Goal: Task Accomplishment & Management: Manage account settings

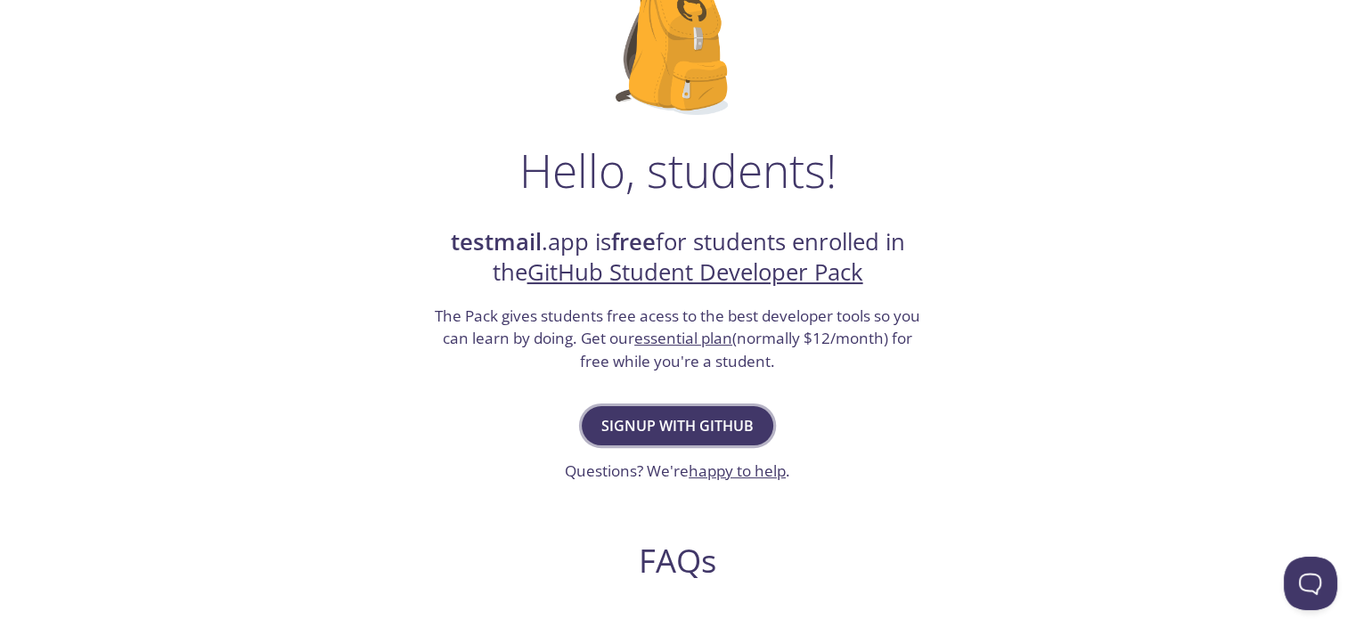
scroll to position [178, 0]
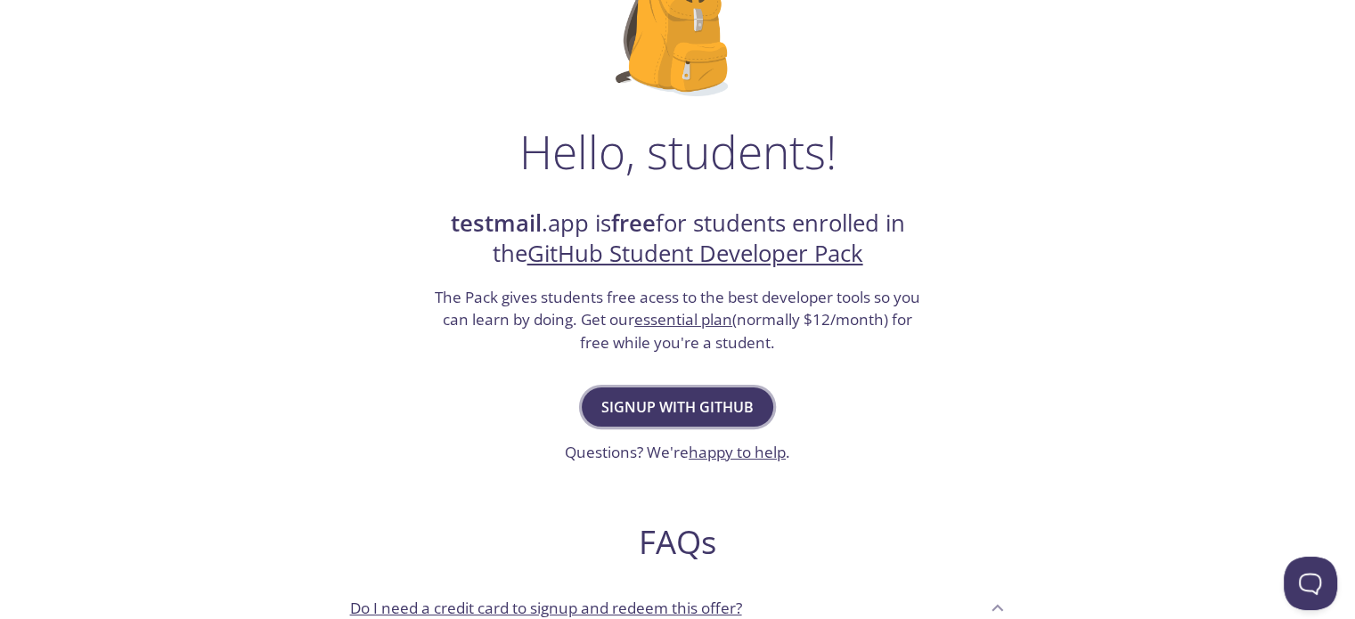
click at [689, 417] on span "Signup with GitHub" at bounding box center [678, 407] width 152 height 25
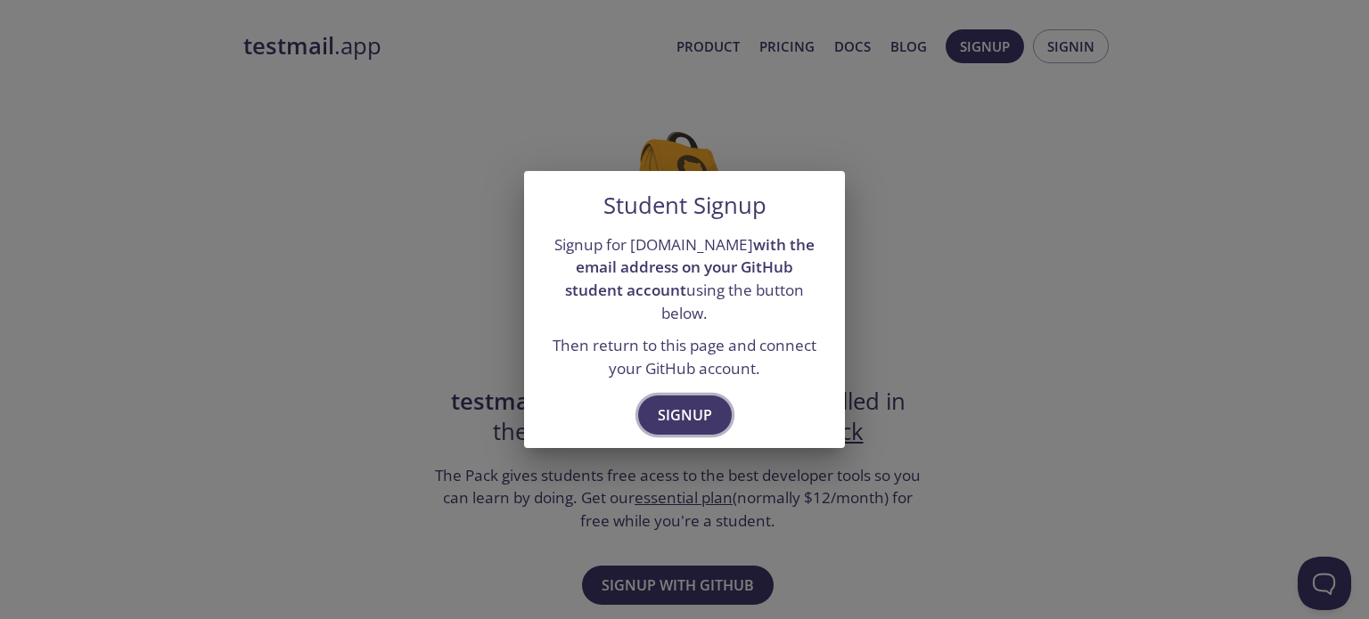
click at [663, 403] on span "Signup" at bounding box center [685, 415] width 54 height 25
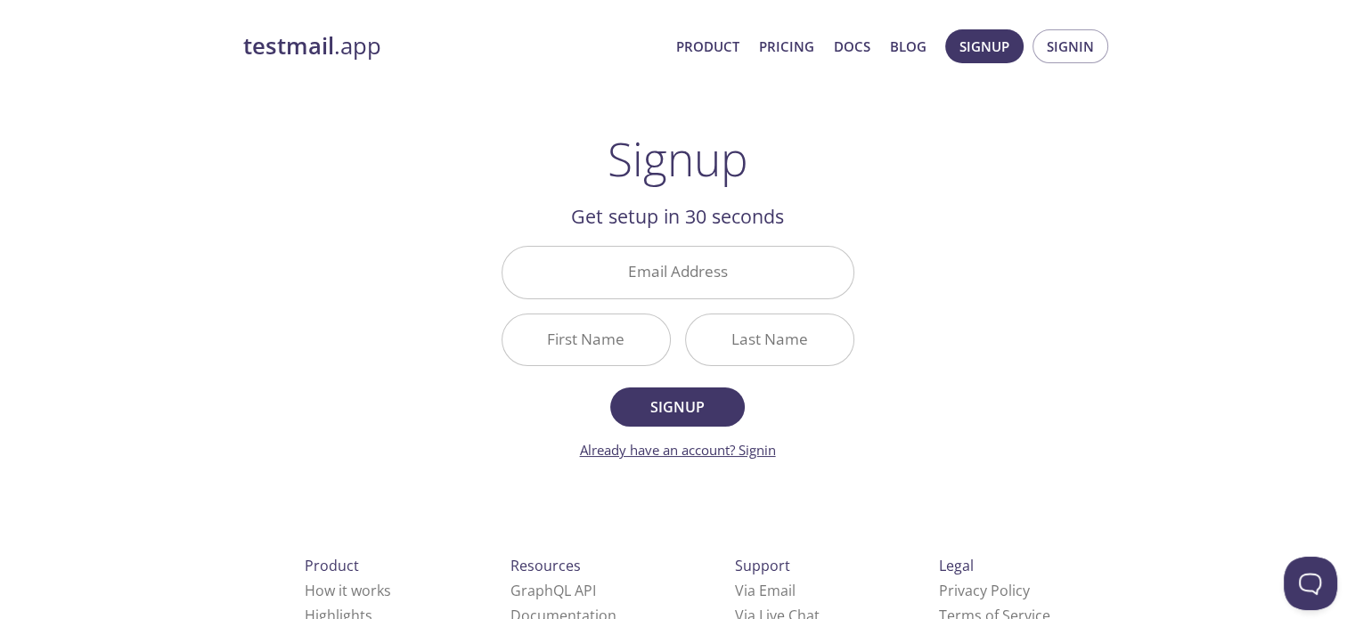
click at [748, 448] on link "Already have an account? Signin" at bounding box center [678, 450] width 196 height 18
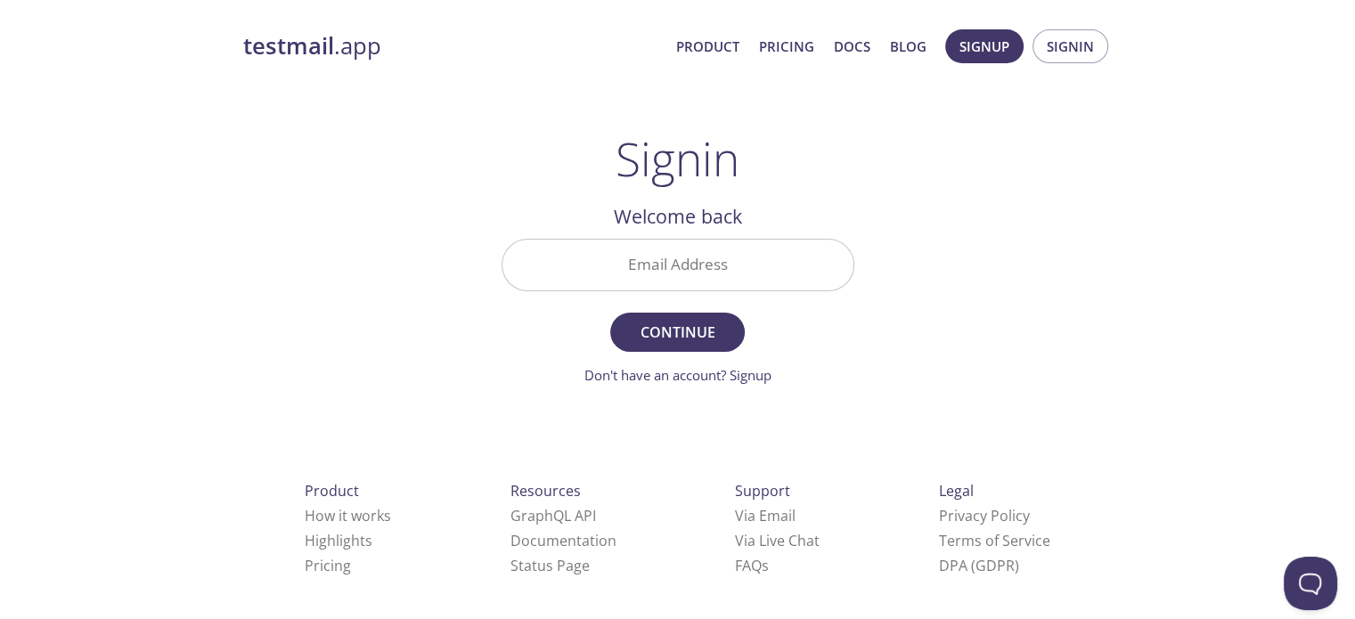
click at [686, 266] on input "Email Address" at bounding box center [678, 265] width 351 height 51
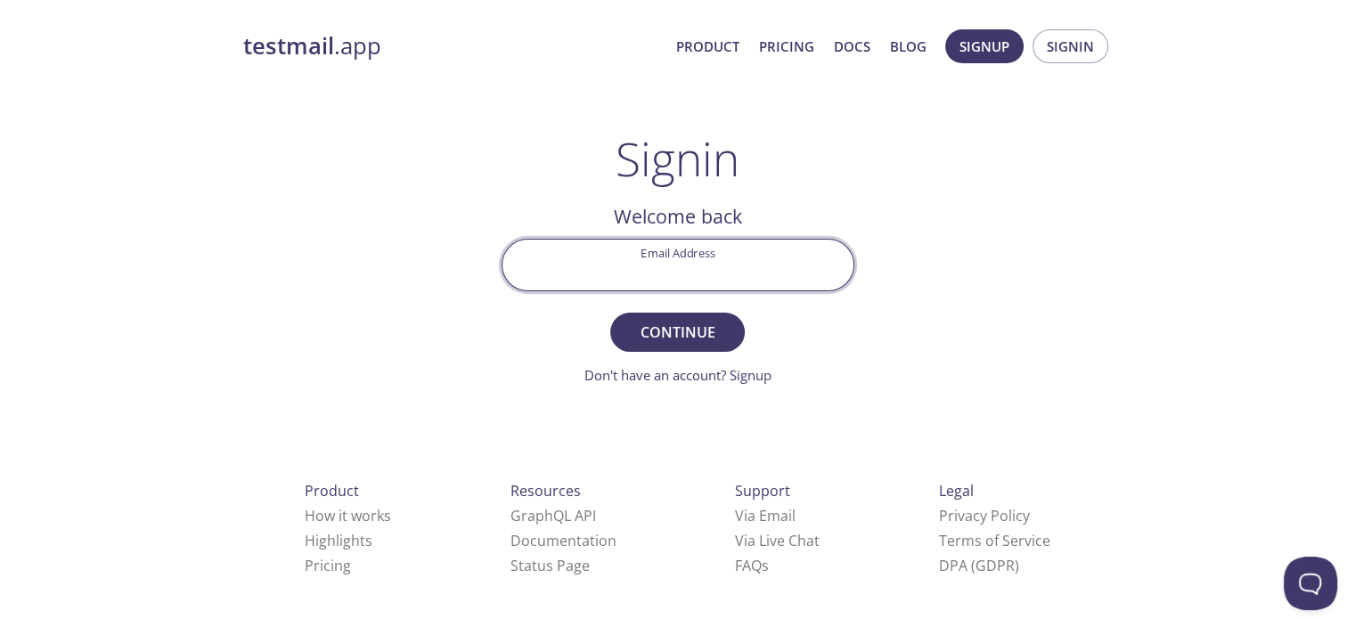
type input "[EMAIL_ADDRESS][DOMAIN_NAME]"
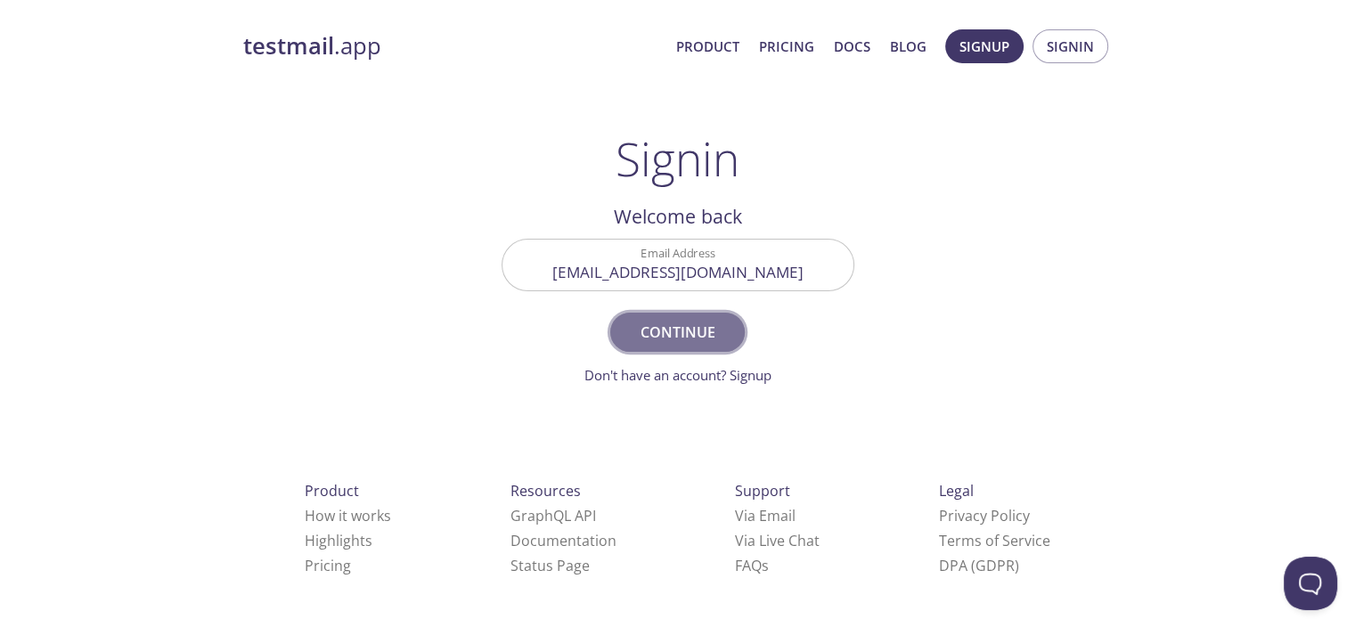
click at [675, 334] on span "Continue" at bounding box center [677, 332] width 94 height 25
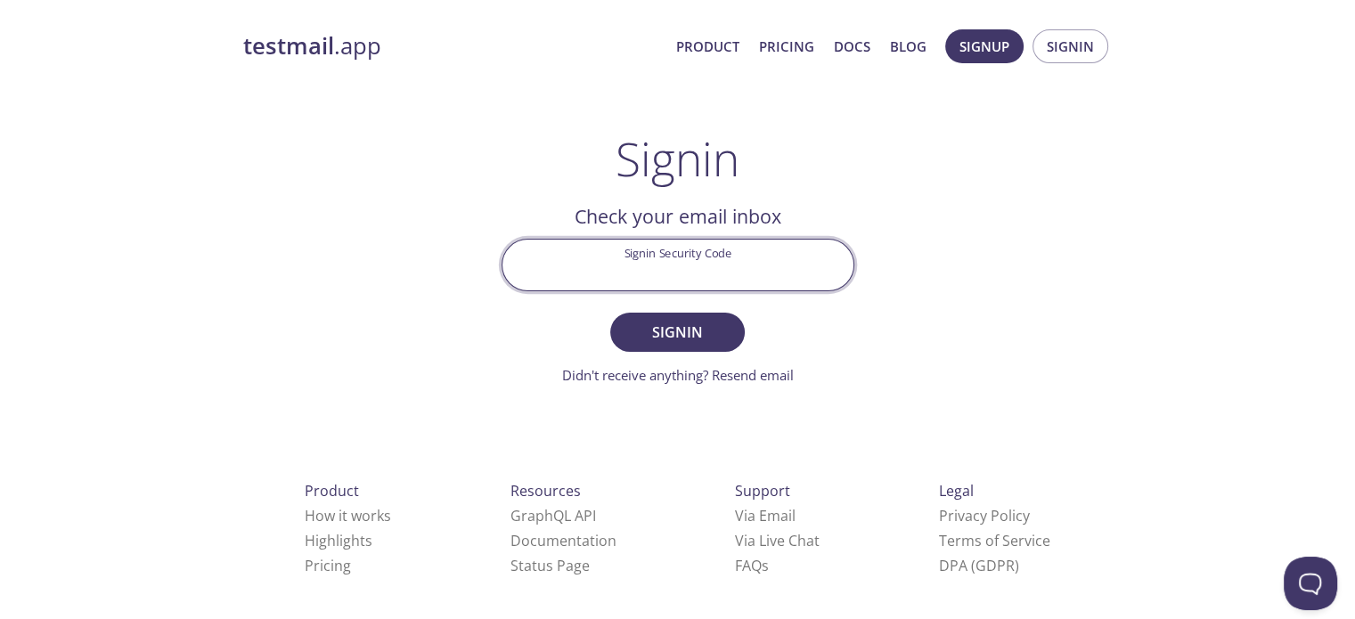
click at [677, 270] on input "Signin Security Code" at bounding box center [678, 265] width 351 height 51
type input "EVHZXJ1"
click at [610, 313] on button "Signin" at bounding box center [677, 332] width 134 height 39
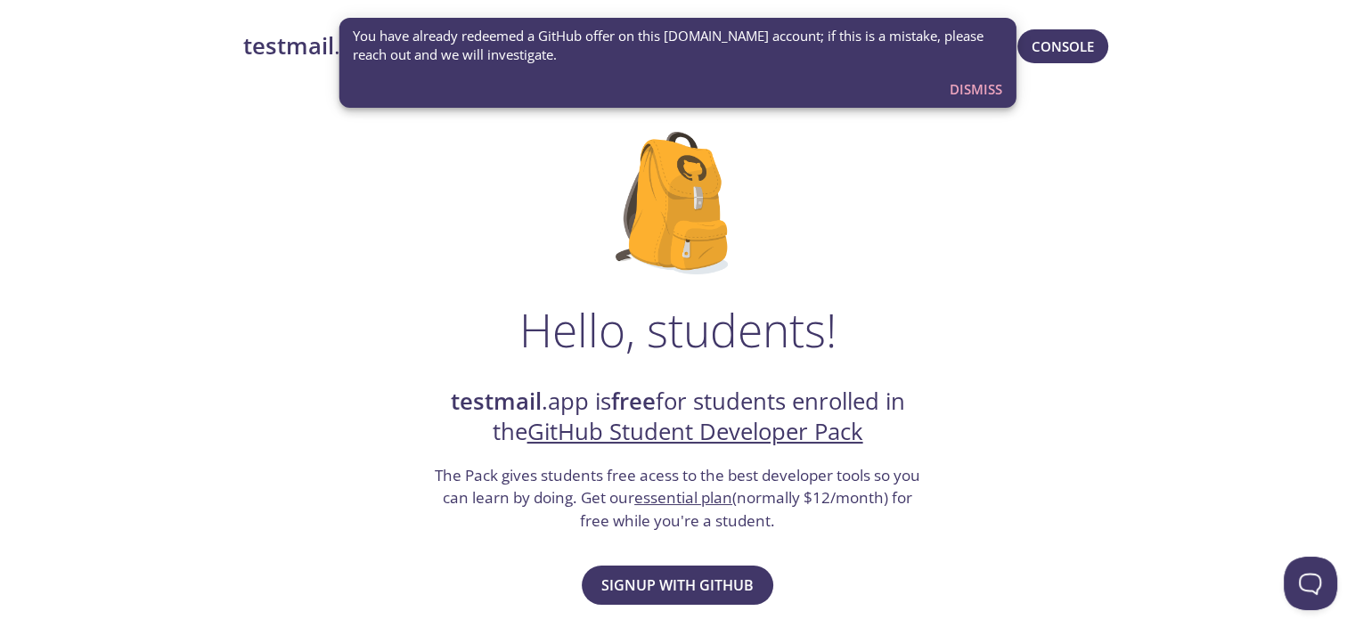
click at [1073, 58] on button "Console" at bounding box center [1063, 46] width 91 height 34
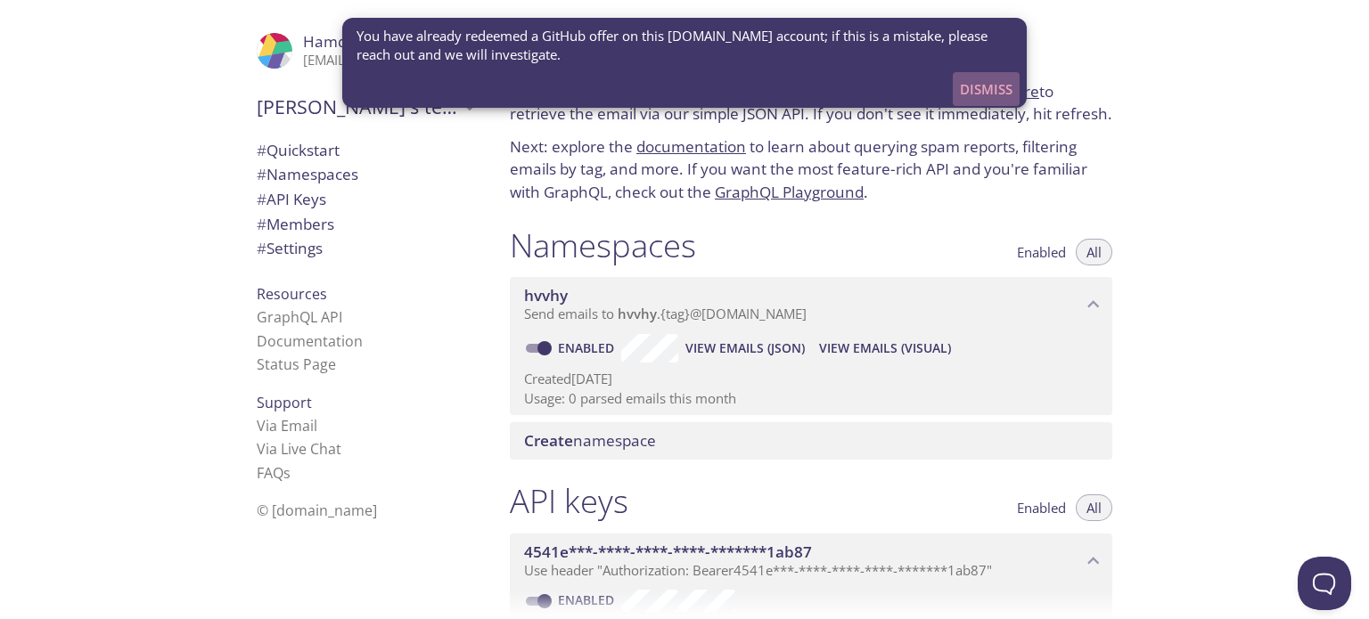
click at [977, 94] on span "Dismiss" at bounding box center [986, 89] width 53 height 23
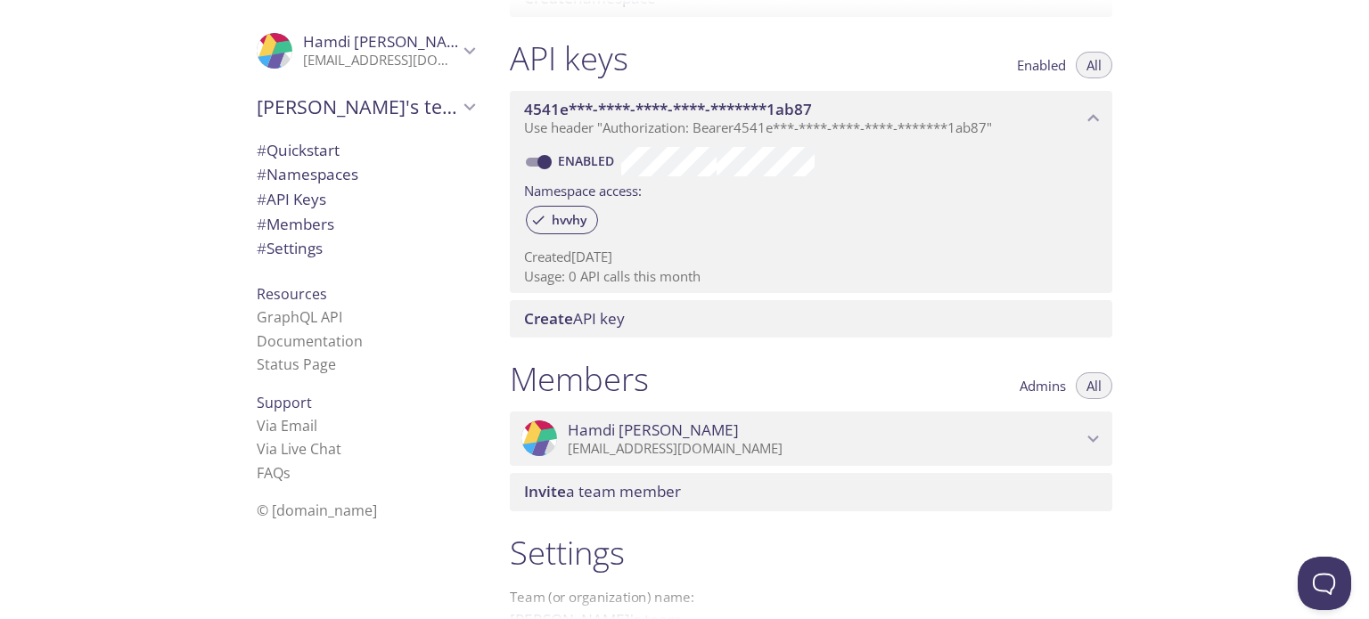
scroll to position [446, 0]
click at [593, 114] on span "4541e***-****-****-****-*******1ab87" at bounding box center [668, 106] width 288 height 20
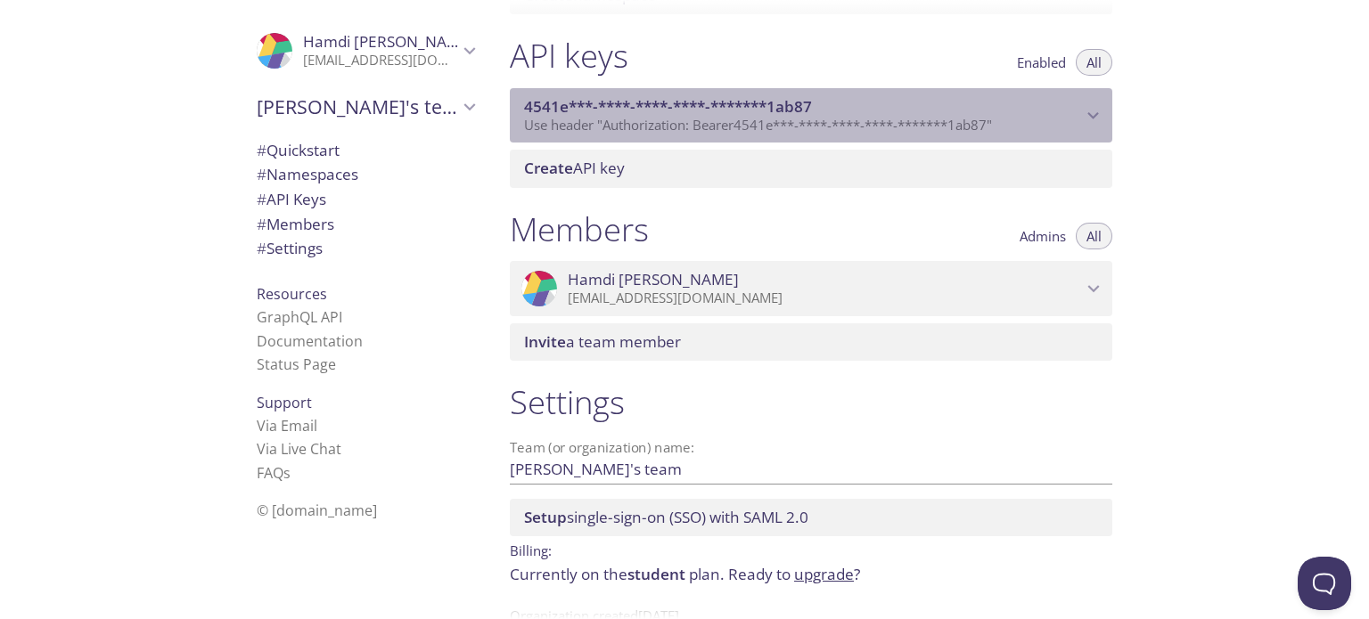
click at [593, 114] on span "4541e***-****-****-****-*******1ab87" at bounding box center [668, 106] width 288 height 20
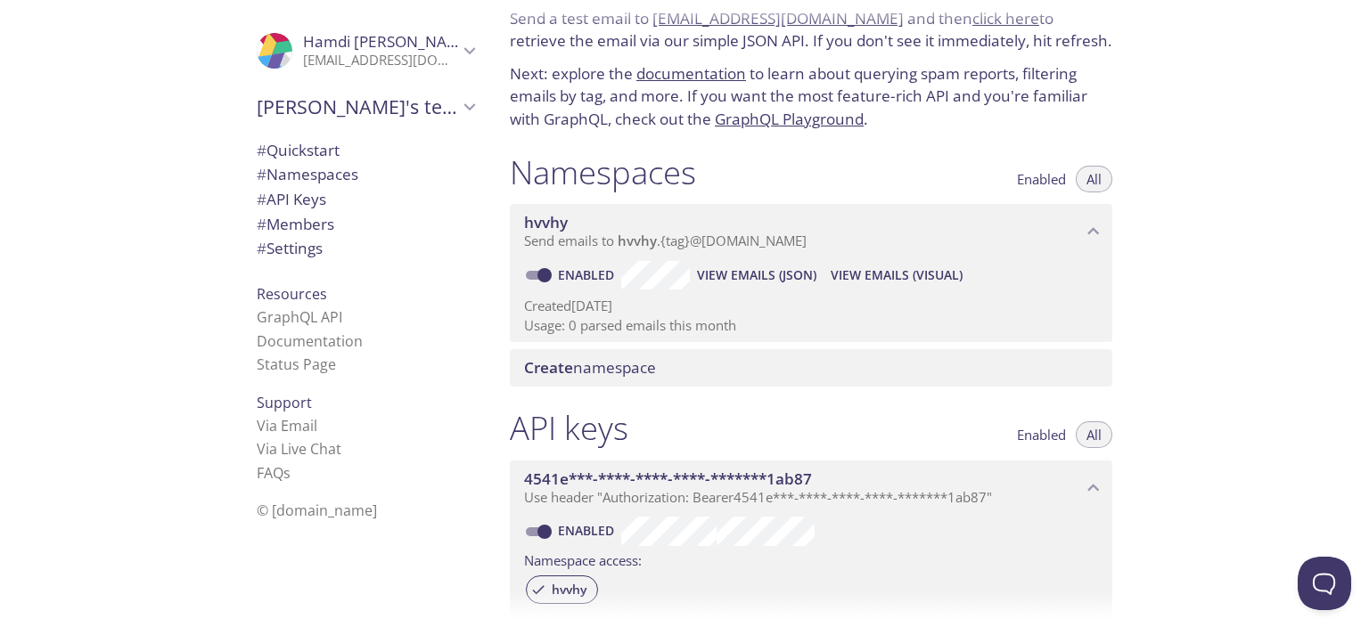
scroll to position [0, 0]
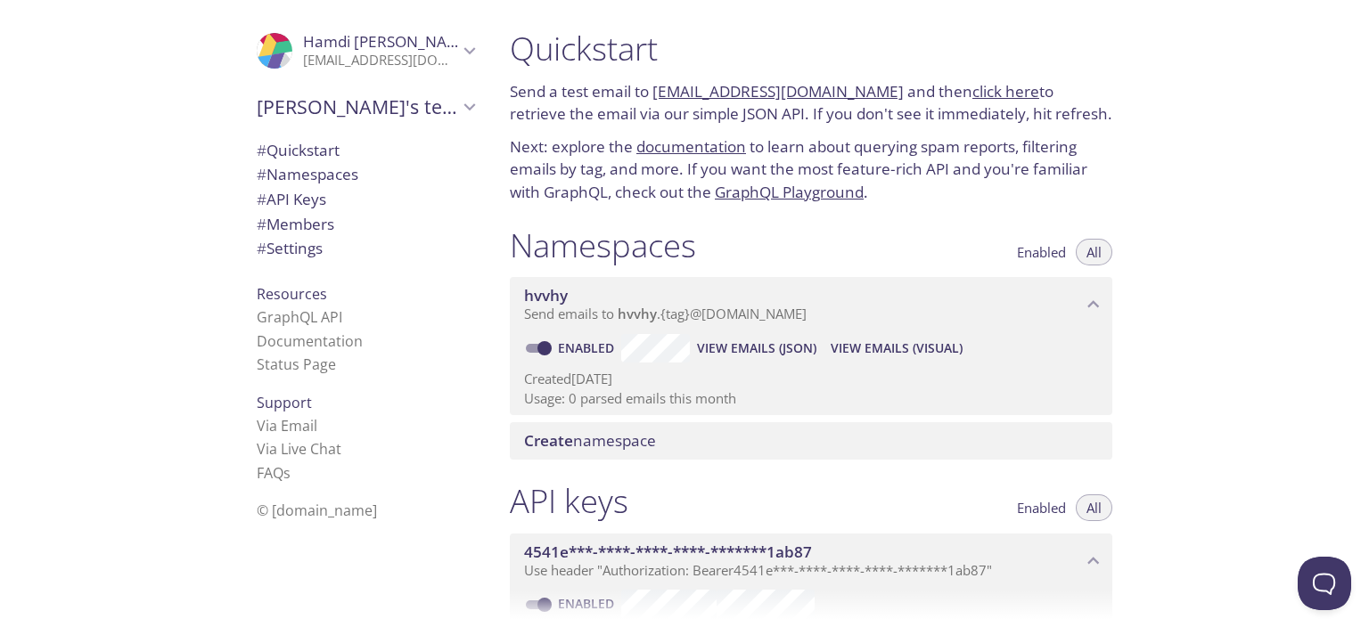
click at [418, 94] on span "[PERSON_NAME]'s team" at bounding box center [357, 106] width 201 height 25
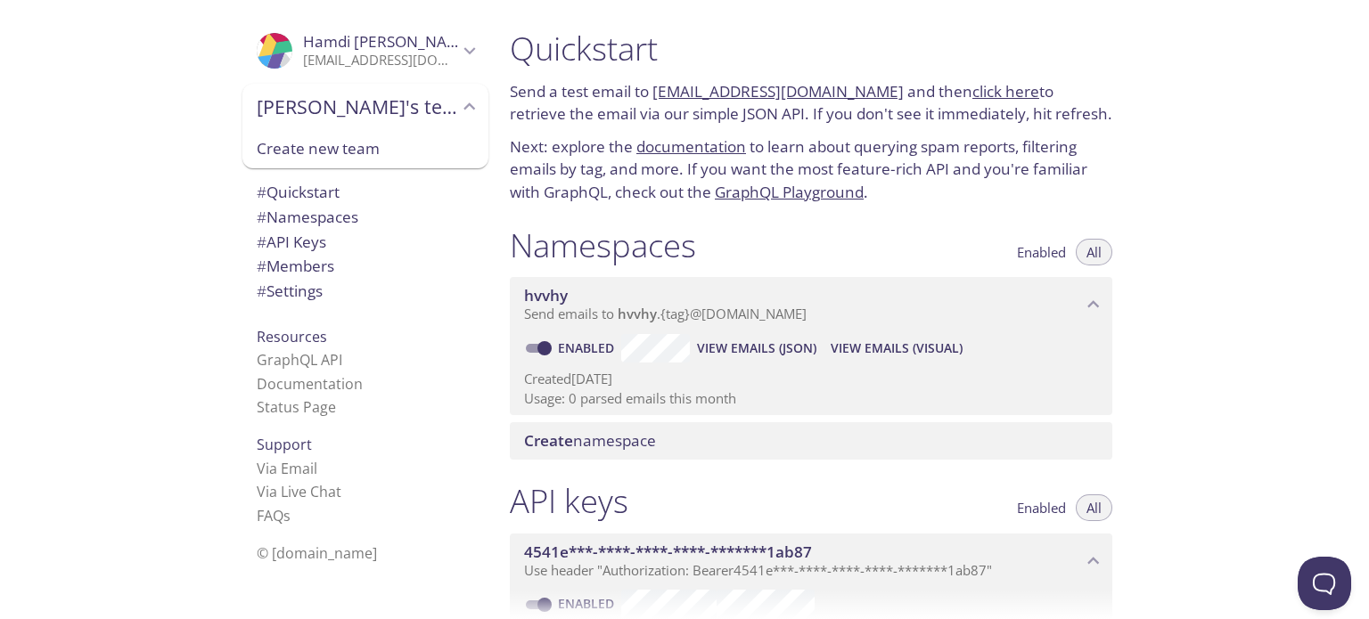
click at [293, 190] on span "# Quickstart" at bounding box center [298, 192] width 83 height 20
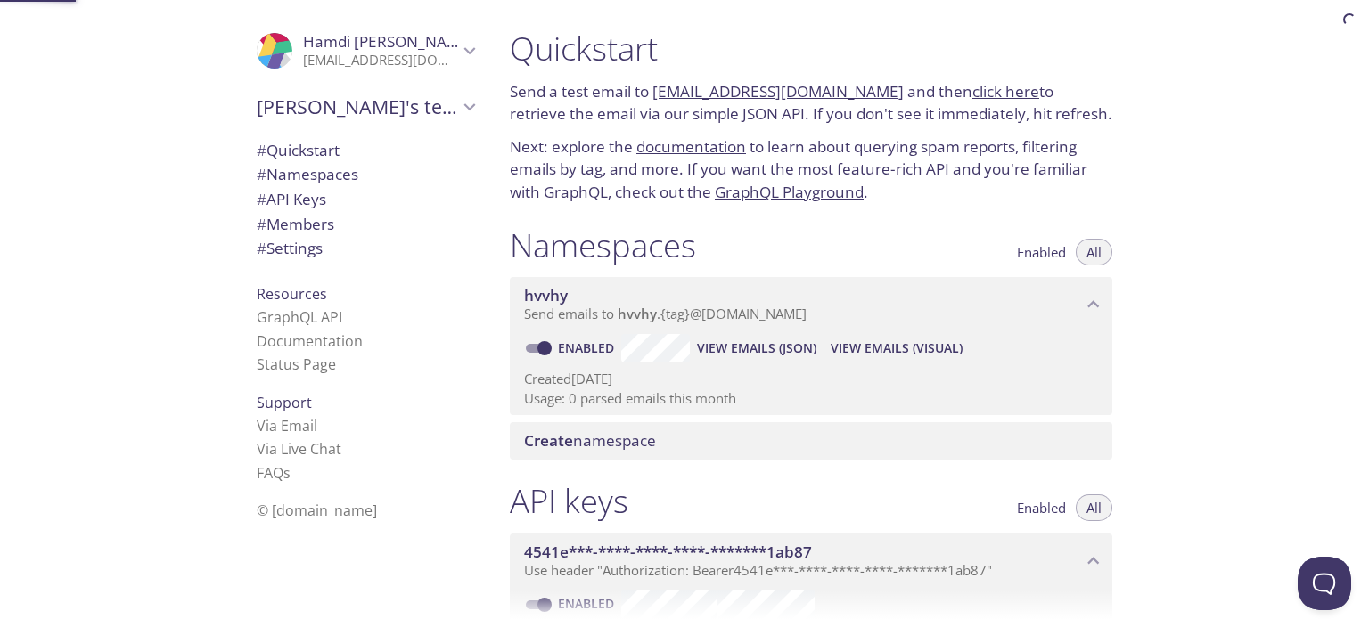
scroll to position [29, 0]
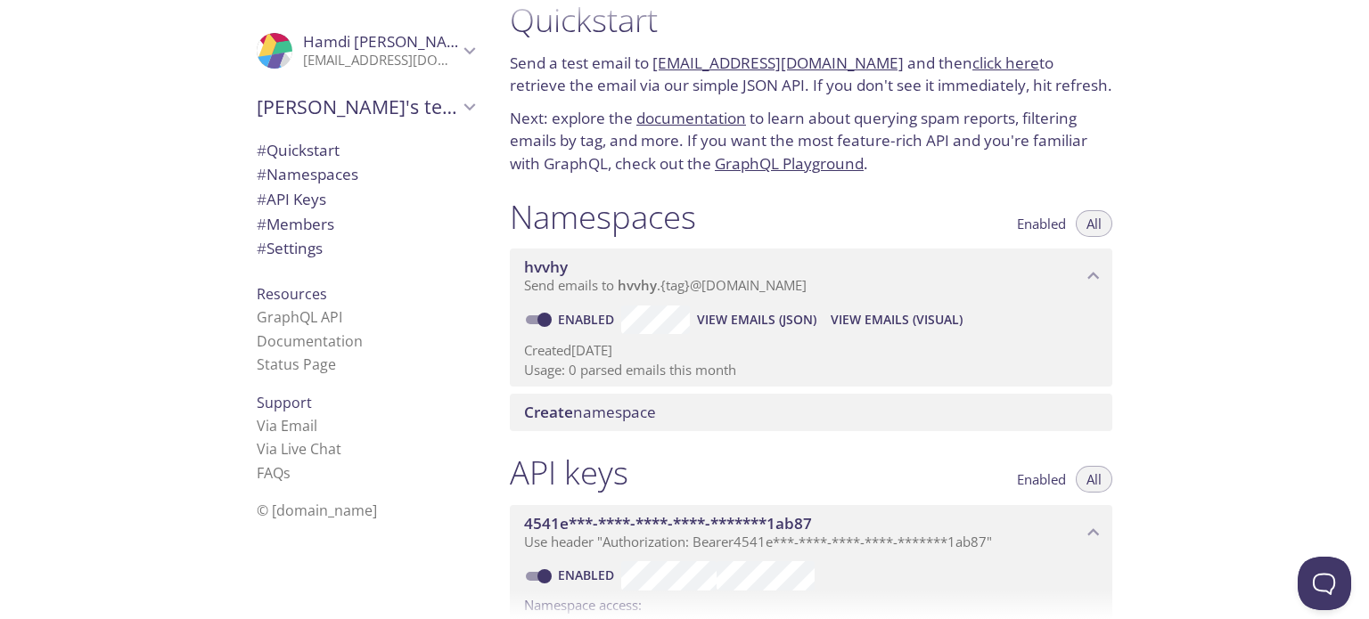
click at [333, 168] on span "# Namespaces" at bounding box center [308, 174] width 102 height 20
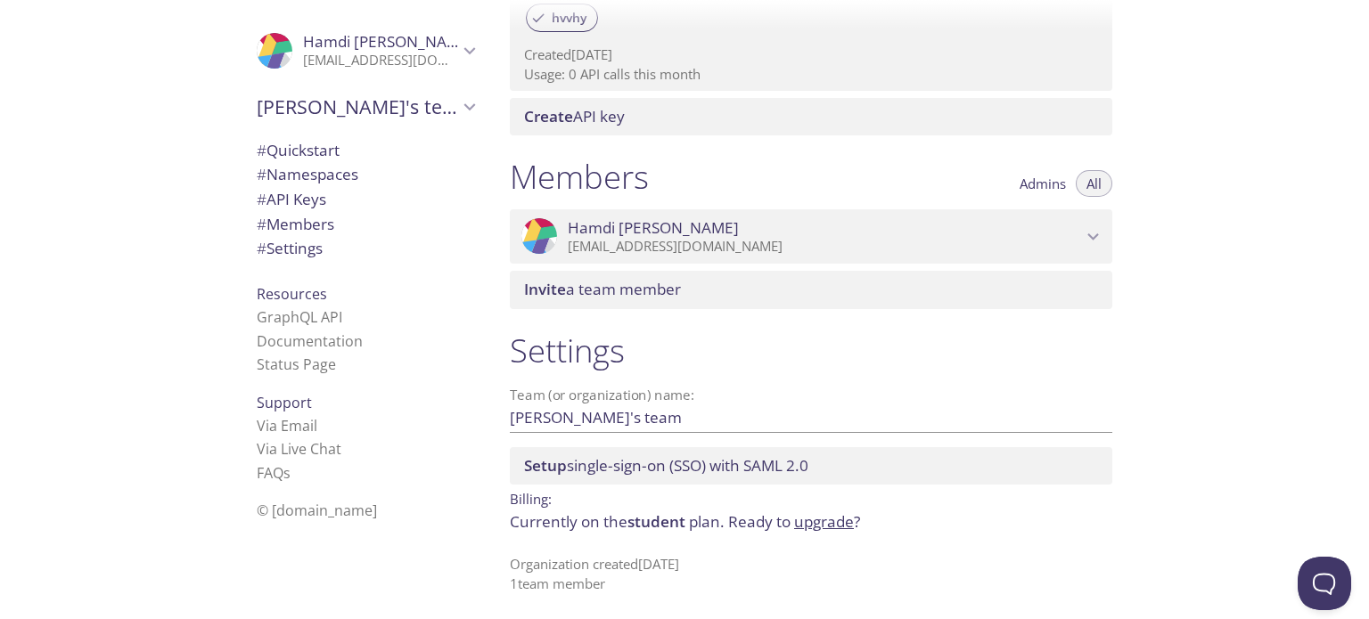
scroll to position [648, 0]
click at [1015, 181] on button "Admins" at bounding box center [1043, 181] width 68 height 27
click at [1104, 178] on button "All" at bounding box center [1094, 181] width 37 height 27
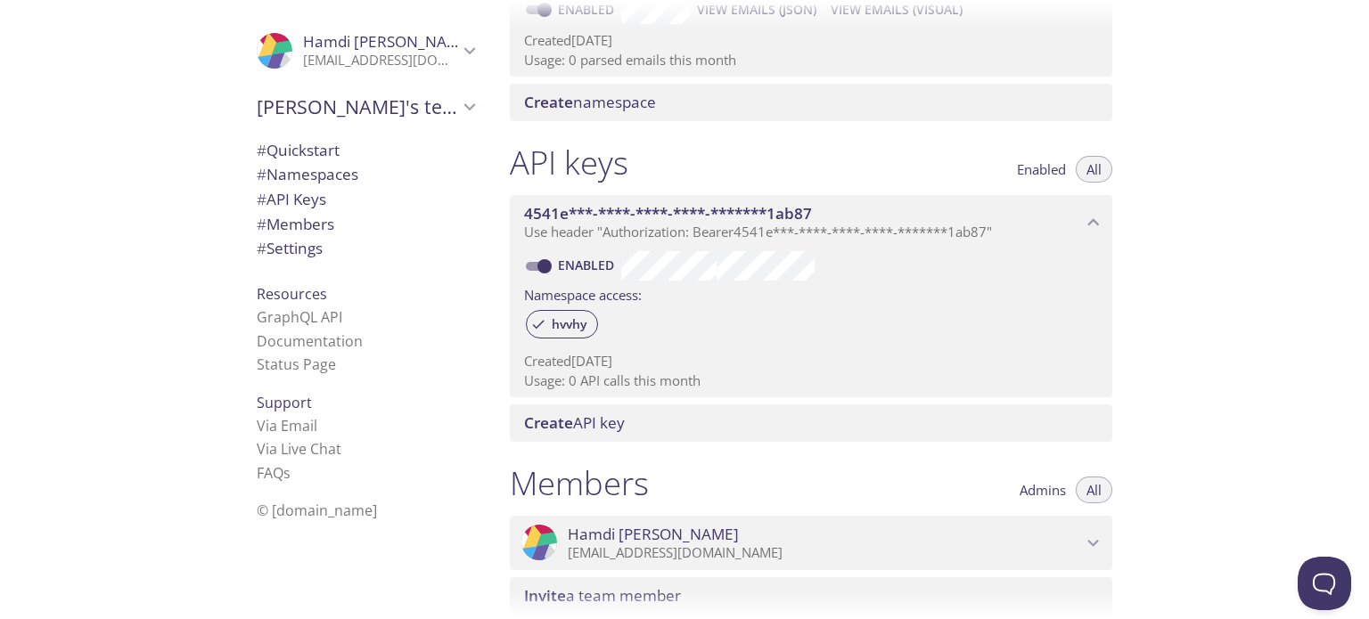
scroll to position [291, 0]
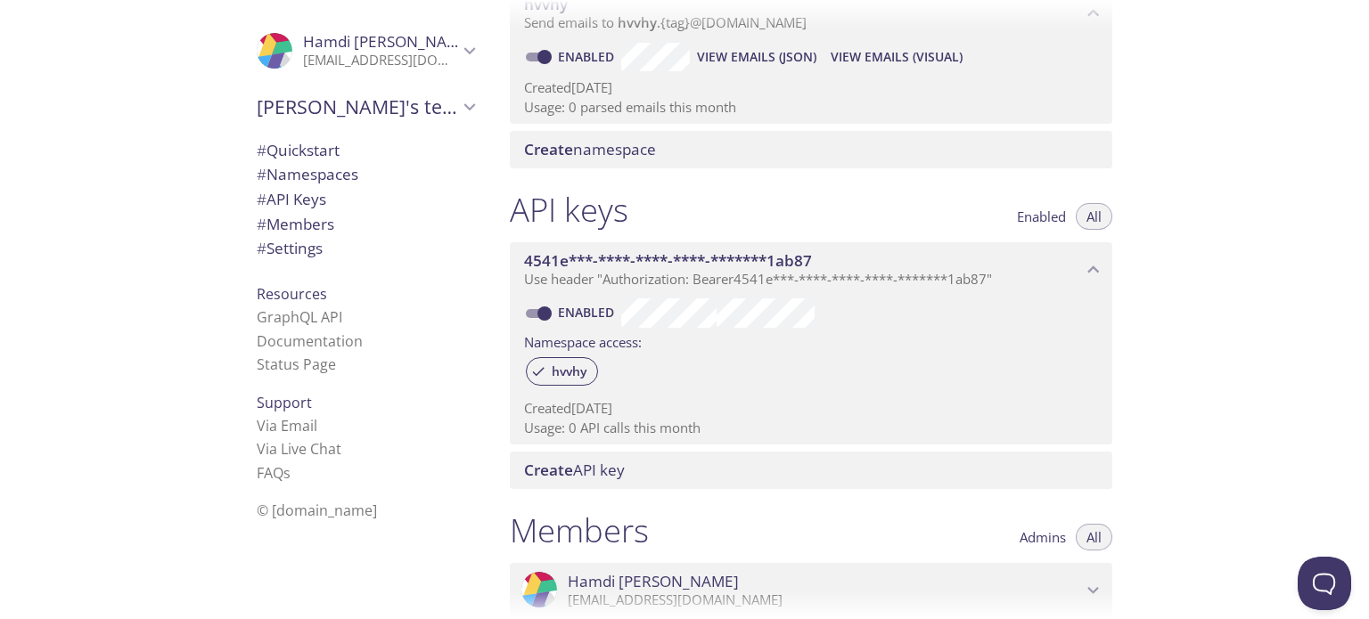
click at [558, 315] on link "Enabled" at bounding box center [588, 312] width 66 height 17
click at [558, 315] on input "Enabled" at bounding box center [544, 313] width 64 height 21
click at [556, 315] on link "Disabled" at bounding box center [589, 312] width 69 height 17
click at [533, 313] on input "Disabled" at bounding box center [530, 313] width 64 height 21
checkbox input "true"
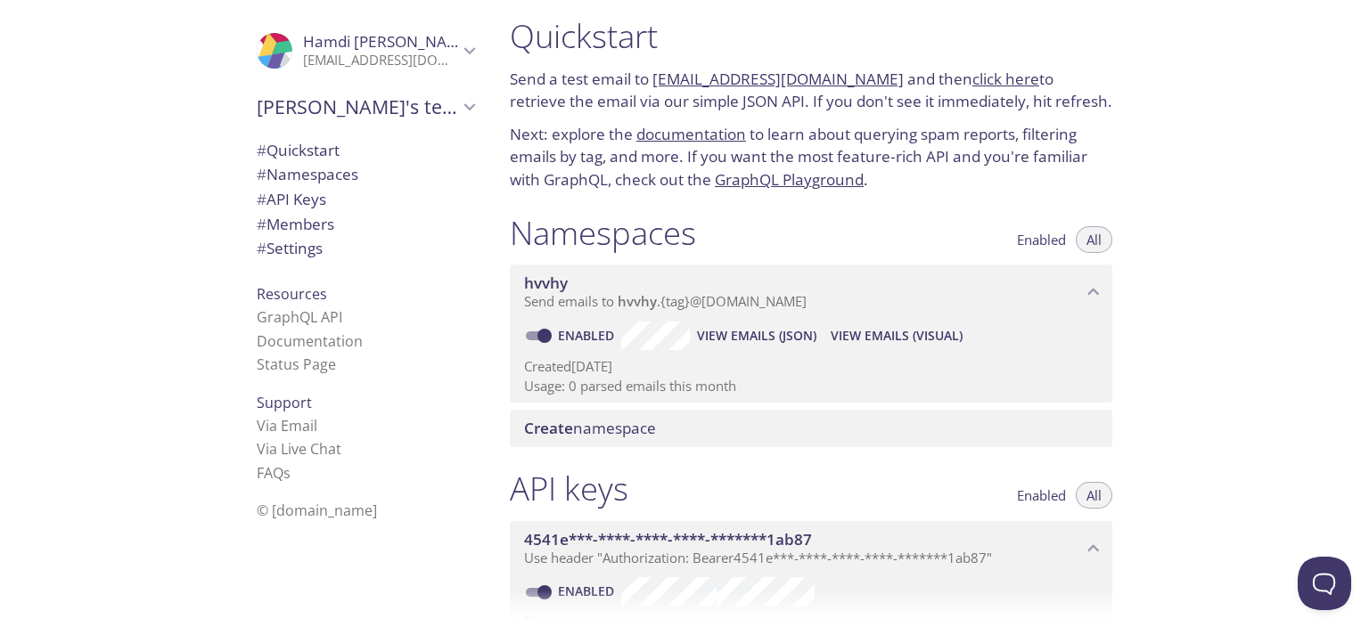
scroll to position [0, 0]
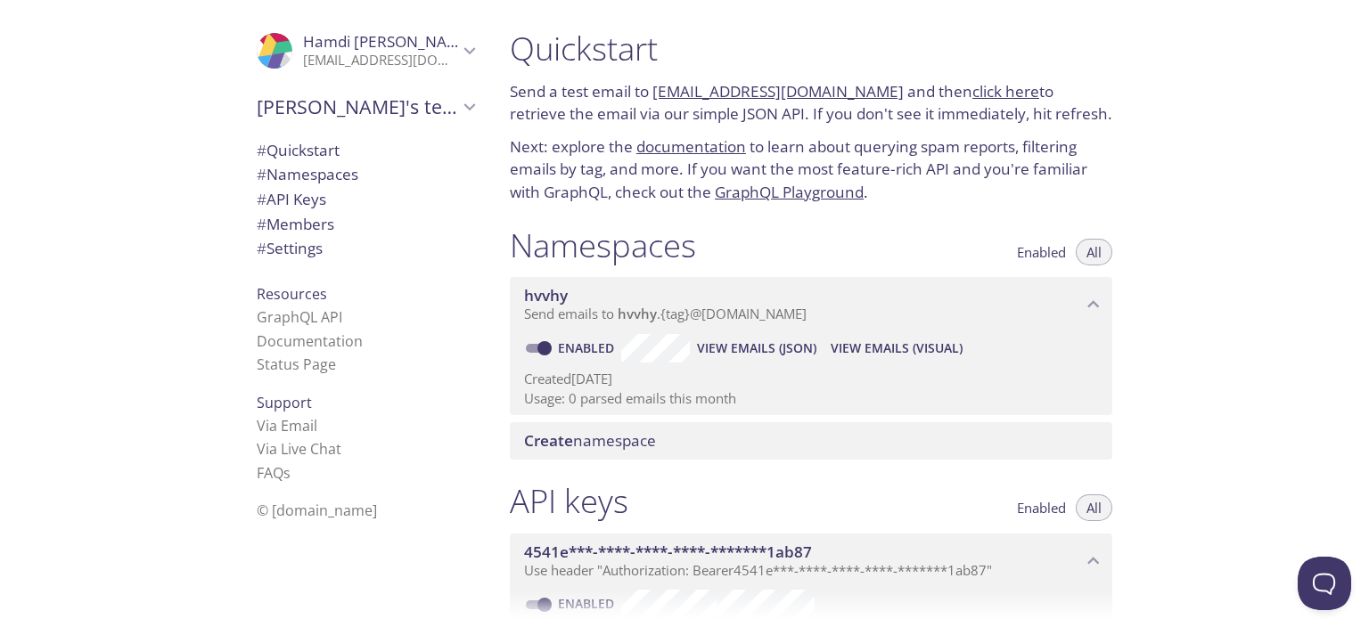
drag, startPoint x: 1253, startPoint y: 277, endPoint x: 1156, endPoint y: 4, distance: 289.5
click at [1253, 277] on div "Quickstart Send a test email to [EMAIL_ADDRESS][DOMAIN_NAME] and then click her…" at bounding box center [931, 309] width 873 height 619
drag, startPoint x: 12, startPoint y: 284, endPoint x: 15, endPoint y: 274, distance: 11.0
click at [12, 284] on div ".cls-1 { fill: #6d5ca8; } .cls-2 { fill: #3fc191; } .cls-3 { fill: #3b4752; } .…" at bounding box center [247, 309] width 495 height 619
